Goal: Task Accomplishment & Management: Complete application form

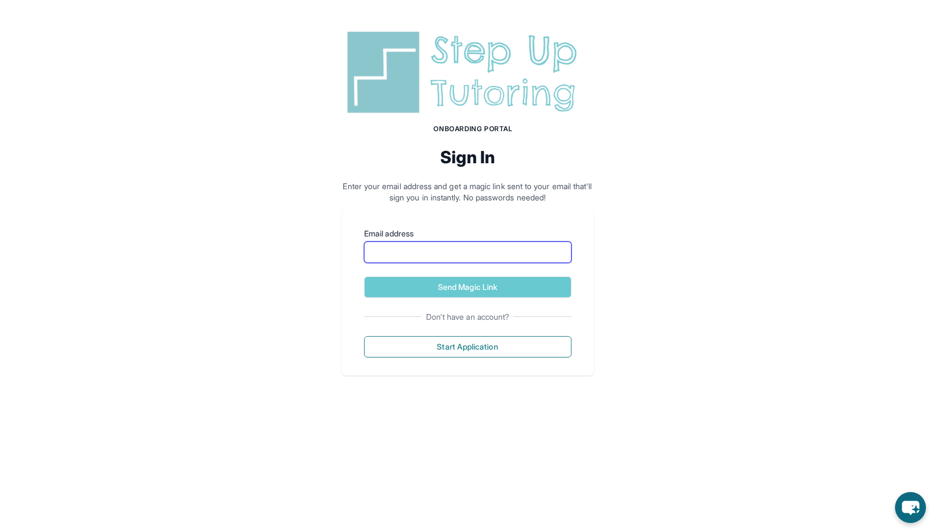
click at [485, 246] on input "Email address" at bounding box center [467, 252] width 207 height 21
type input "**********"
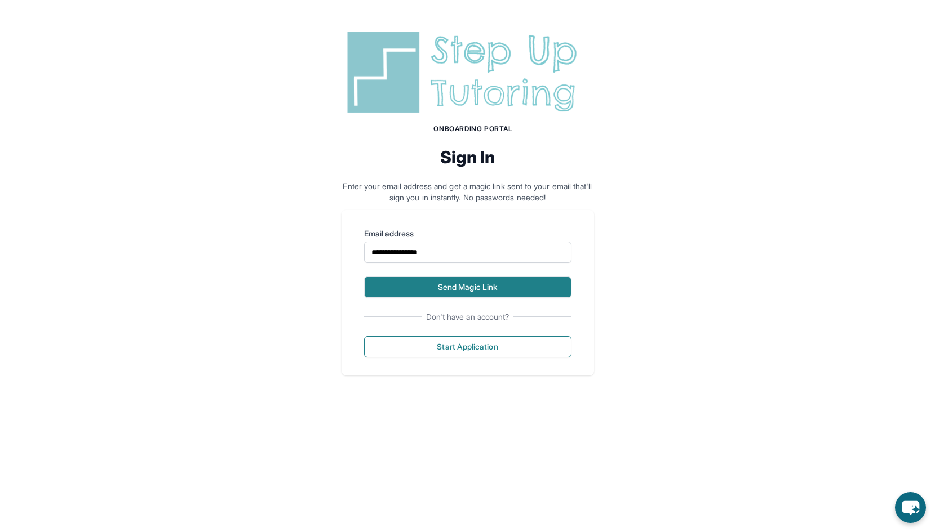
click at [489, 287] on button "Send Magic Link" at bounding box center [467, 287] width 207 height 21
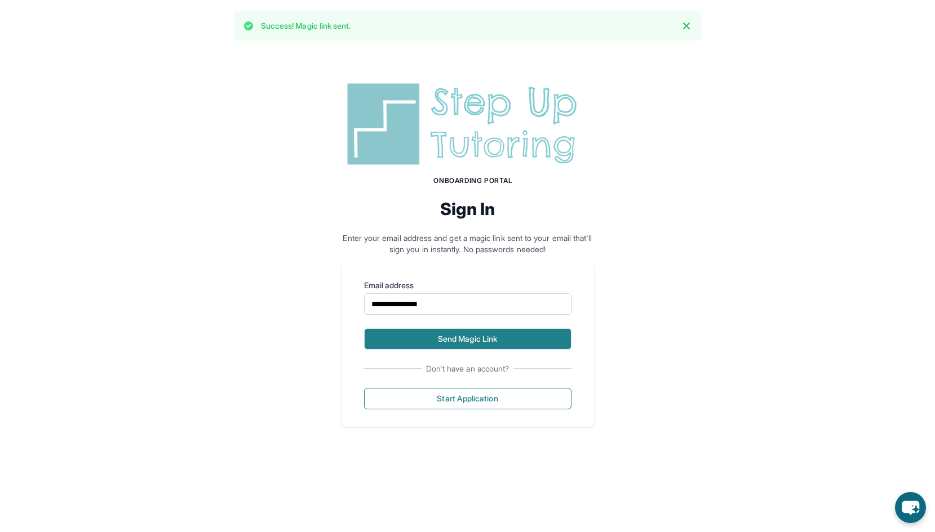
click at [474, 343] on button "Send Magic Link" at bounding box center [467, 338] width 207 height 21
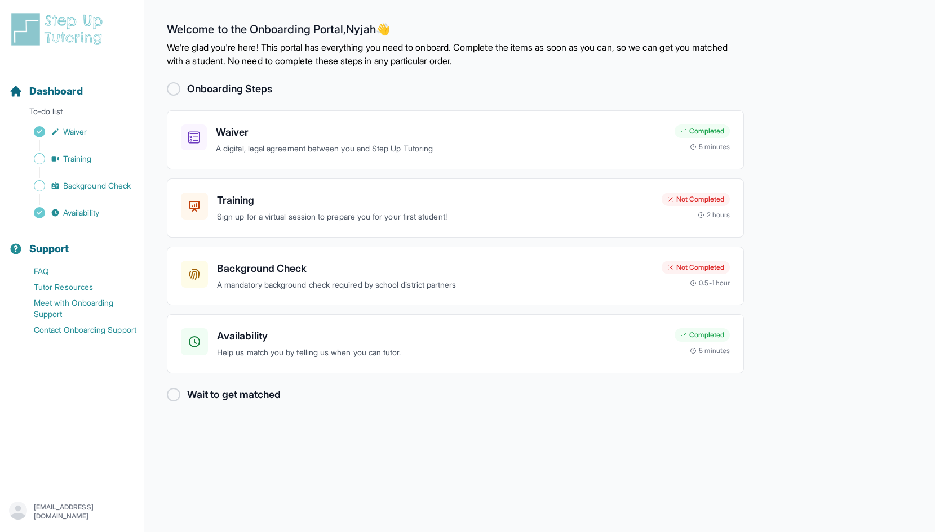
click at [40, 28] on img at bounding box center [59, 29] width 100 height 36
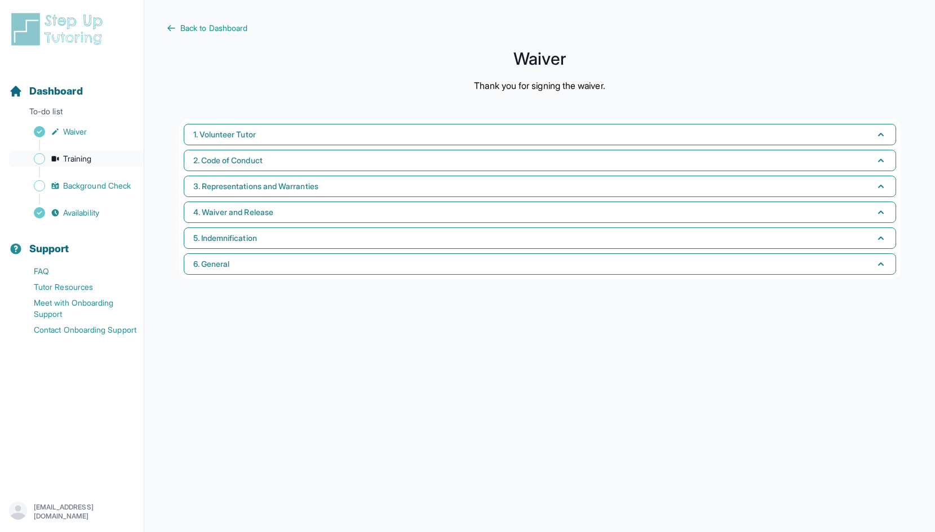
click at [99, 163] on link "Training" at bounding box center [76, 159] width 135 height 16
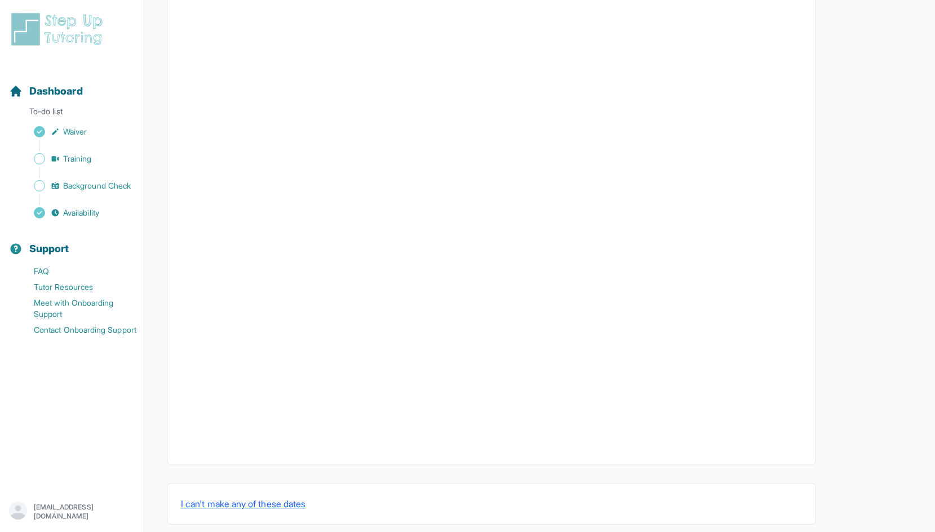
scroll to position [238, 0]
click at [98, 188] on span "Background Check" at bounding box center [97, 185] width 68 height 11
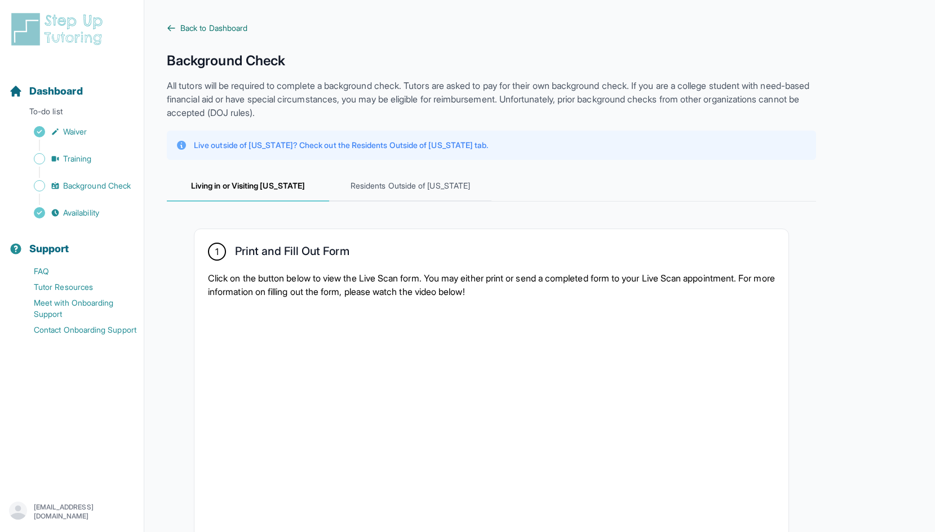
click at [200, 32] on span "Back to Dashboard" at bounding box center [213, 28] width 67 height 11
